Goal: Task Accomplishment & Management: Manage account settings

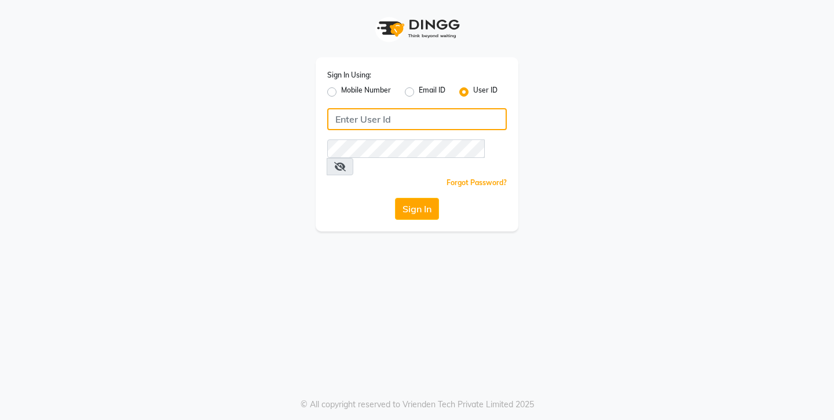
type input "9741550103"
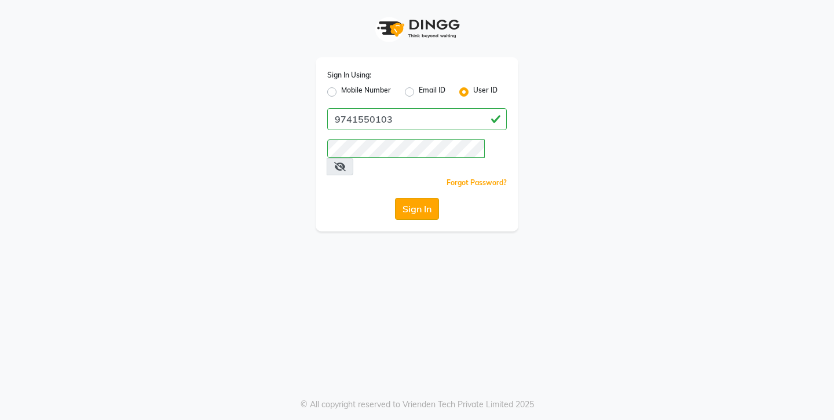
click at [409, 198] on button "Sign In" at bounding box center [417, 209] width 44 height 22
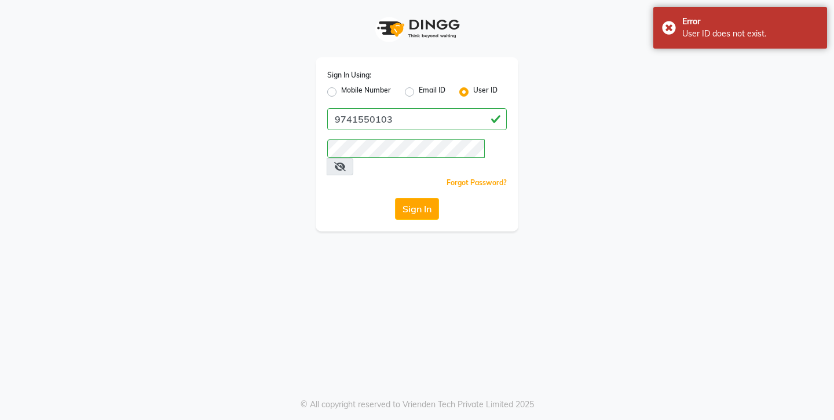
click at [346, 162] on icon at bounding box center [340, 166] width 12 height 9
click at [341, 89] on label "Mobile Number" at bounding box center [366, 92] width 50 height 14
click at [341, 89] on input "Mobile Number" at bounding box center [345, 89] width 8 height 8
radio input "true"
radio input "false"
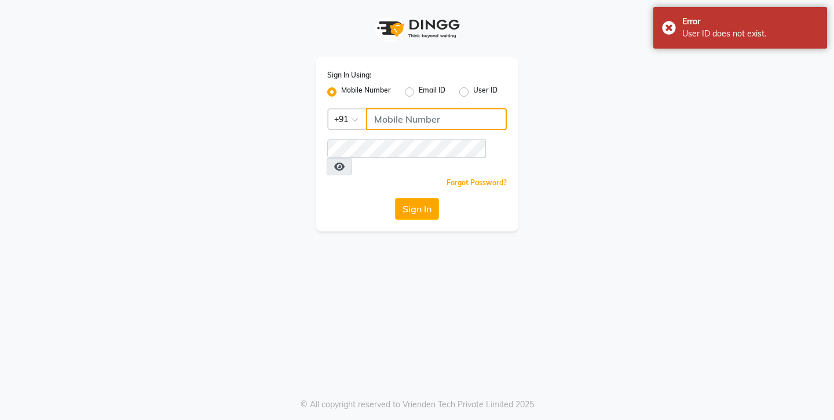
click at [389, 111] on input "Username" at bounding box center [436, 119] width 141 height 22
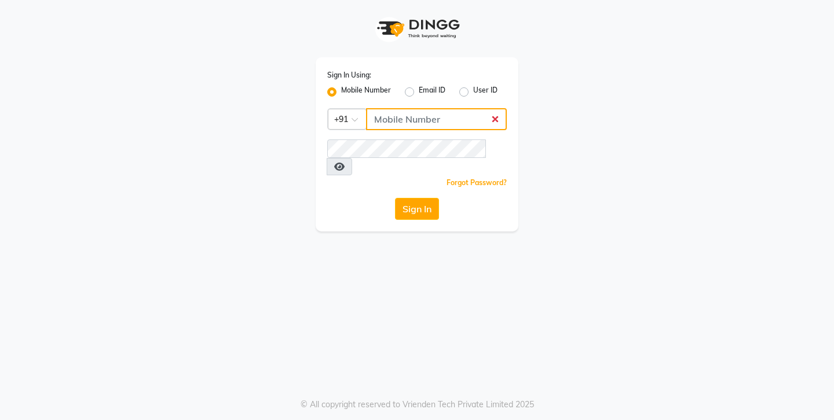
paste input "9741550103"
click at [397, 108] on input "Username" at bounding box center [436, 119] width 141 height 22
click at [400, 111] on input "9741550103" at bounding box center [436, 119] width 141 height 22
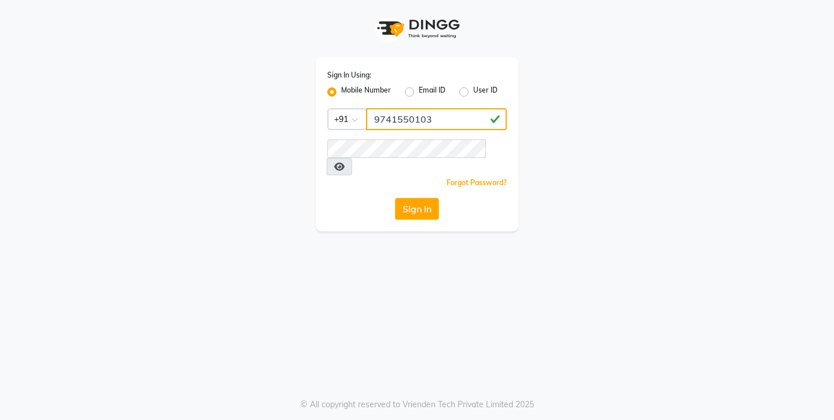
type input "9741550103"
click at [411, 198] on button "Sign In" at bounding box center [417, 209] width 44 height 22
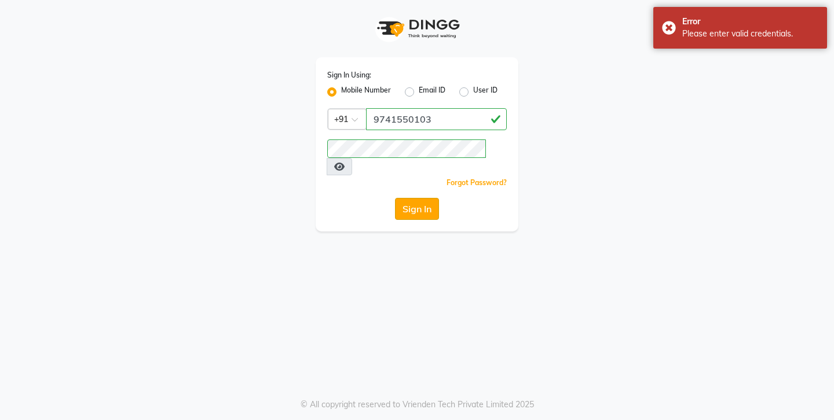
click at [417, 198] on button "Sign In" at bounding box center [417, 209] width 44 height 22
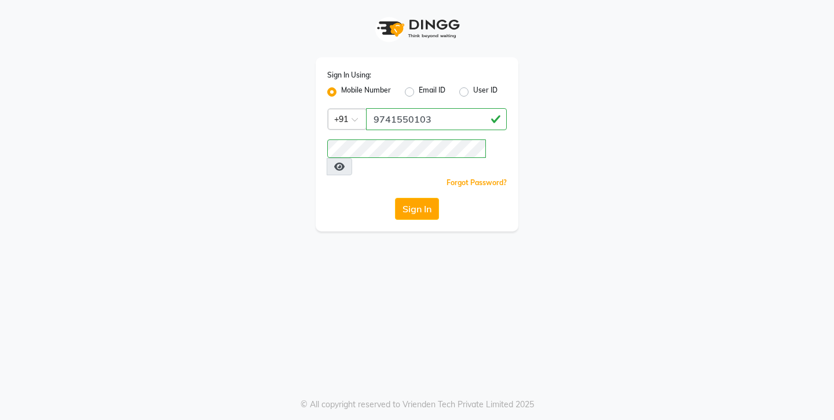
click at [474, 88] on label "User ID" at bounding box center [485, 92] width 24 height 14
click at [474, 88] on input "User ID" at bounding box center [477, 89] width 8 height 8
radio input "true"
radio input "false"
click at [341, 91] on label "Mobile Number" at bounding box center [366, 92] width 50 height 14
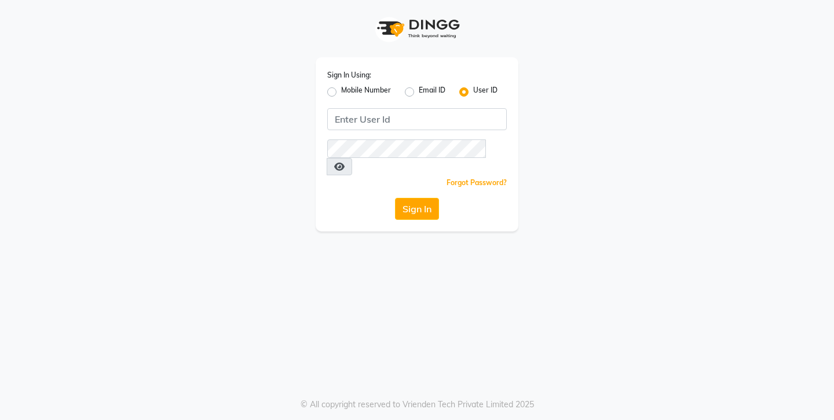
click at [341, 91] on input "Mobile Number" at bounding box center [345, 89] width 8 height 8
radio input "true"
radio input "false"
type input "9741550103"
click at [415, 198] on button "Sign In" at bounding box center [417, 209] width 44 height 22
